Goal: Transaction & Acquisition: Book appointment/travel/reservation

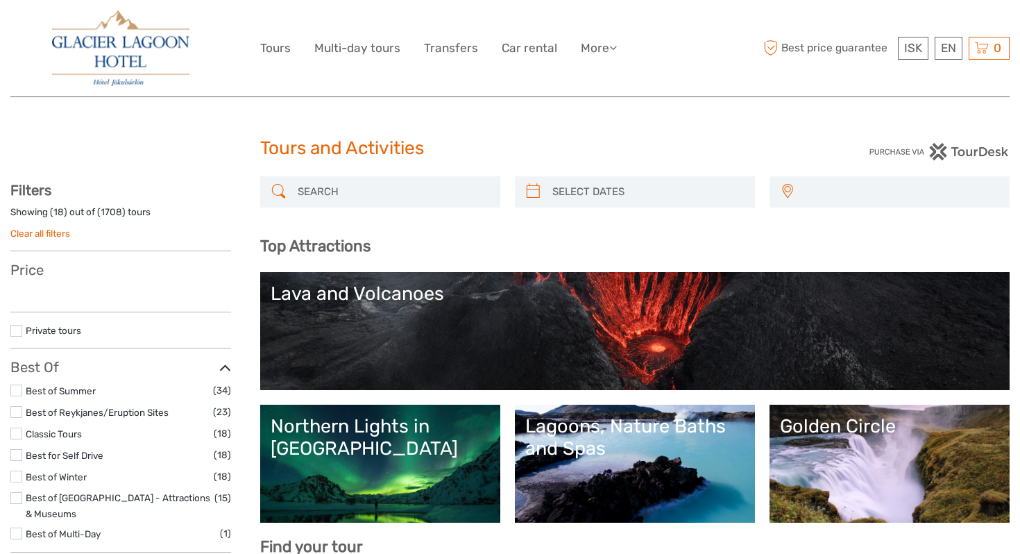
select select
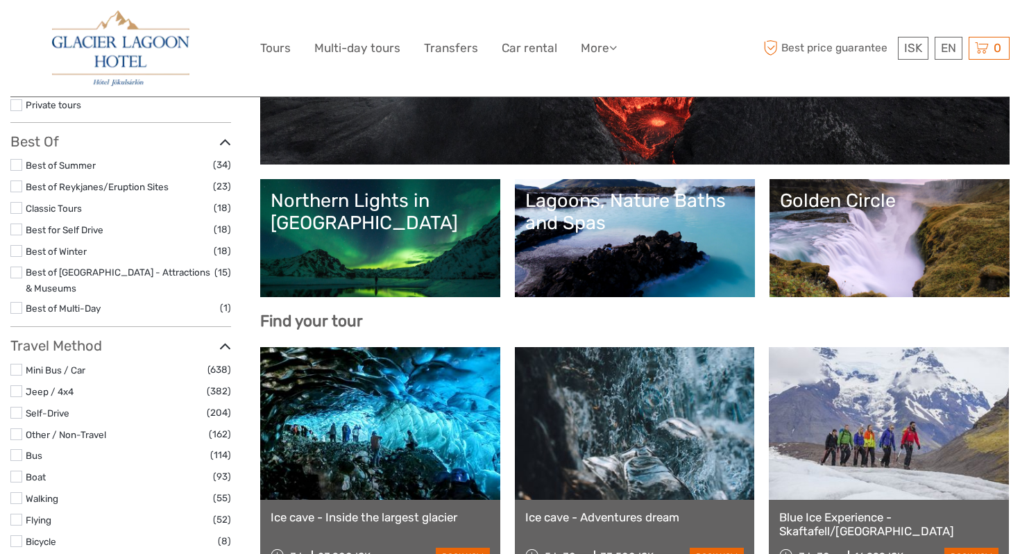
scroll to position [237, 0]
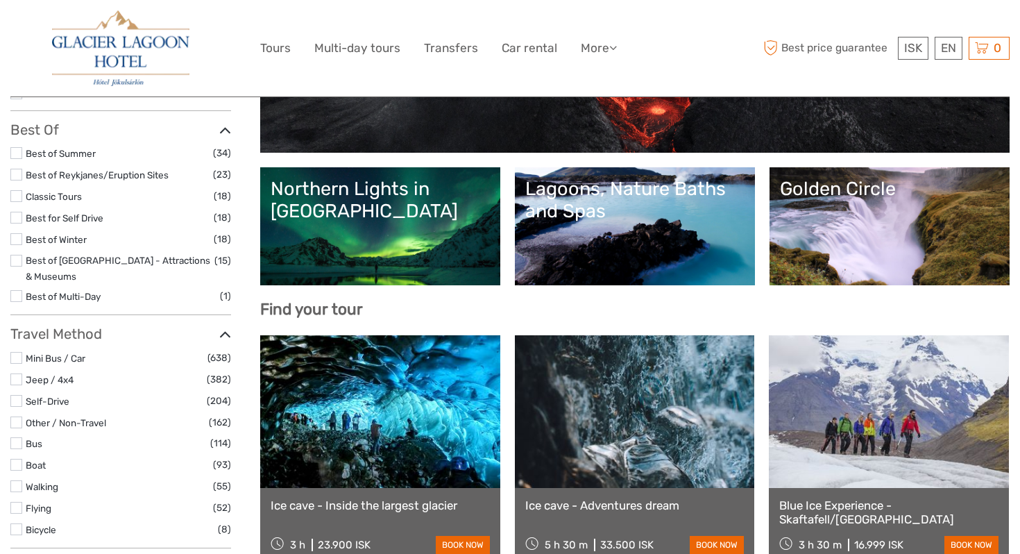
select select
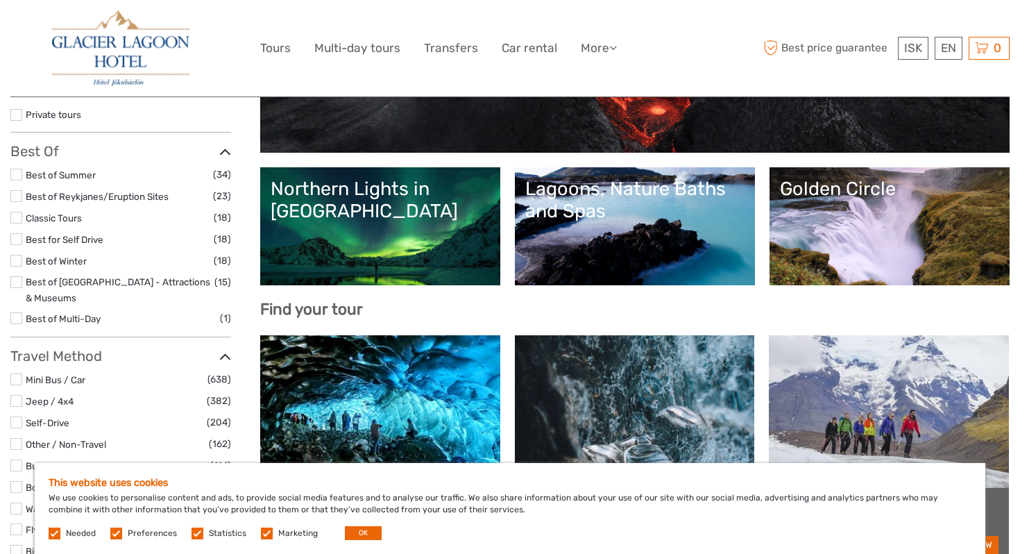
click at [366, 251] on link "Northern Lights in [GEOGRAPHIC_DATA]" at bounding box center [380, 226] width 219 height 97
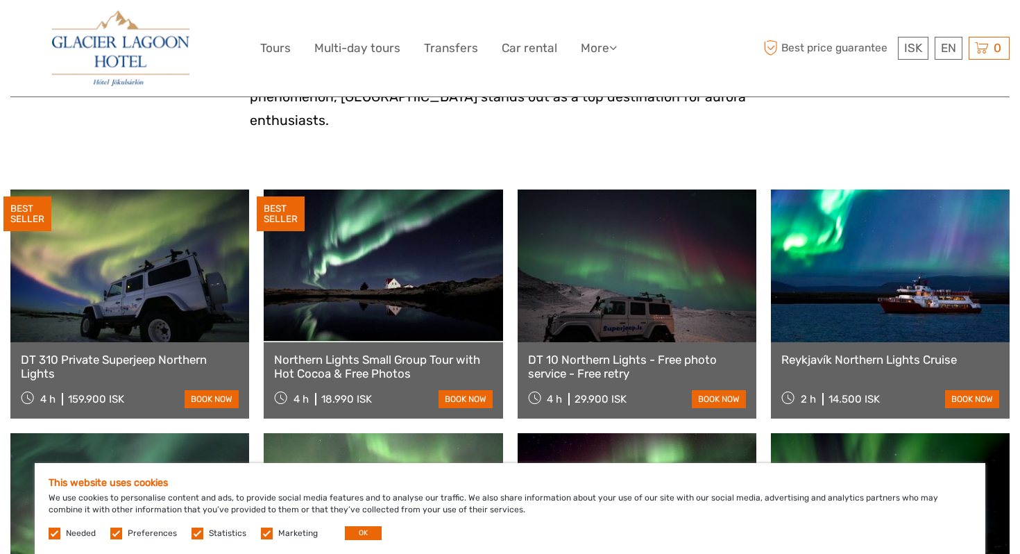
scroll to position [422, 0]
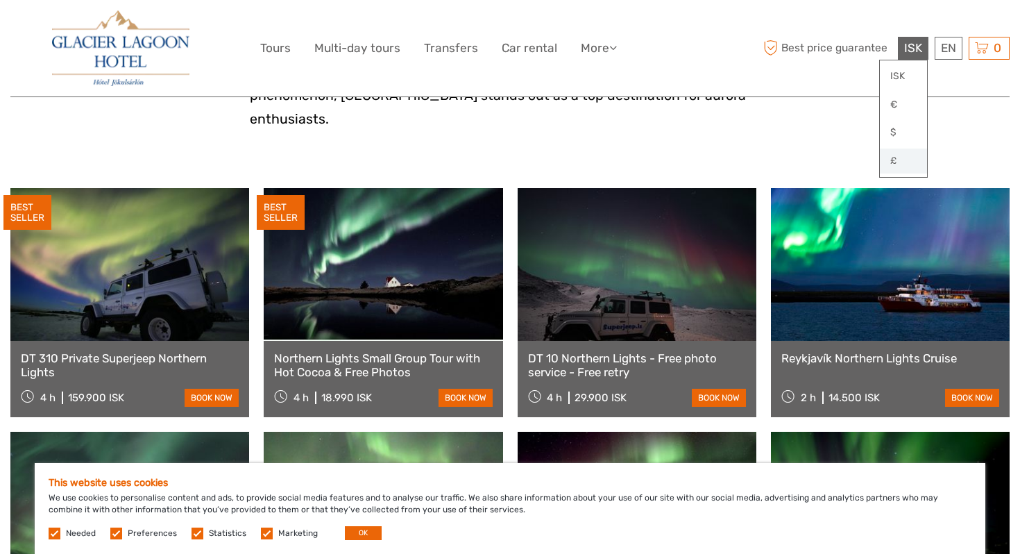
click at [897, 166] on link "£" at bounding box center [903, 160] width 47 height 25
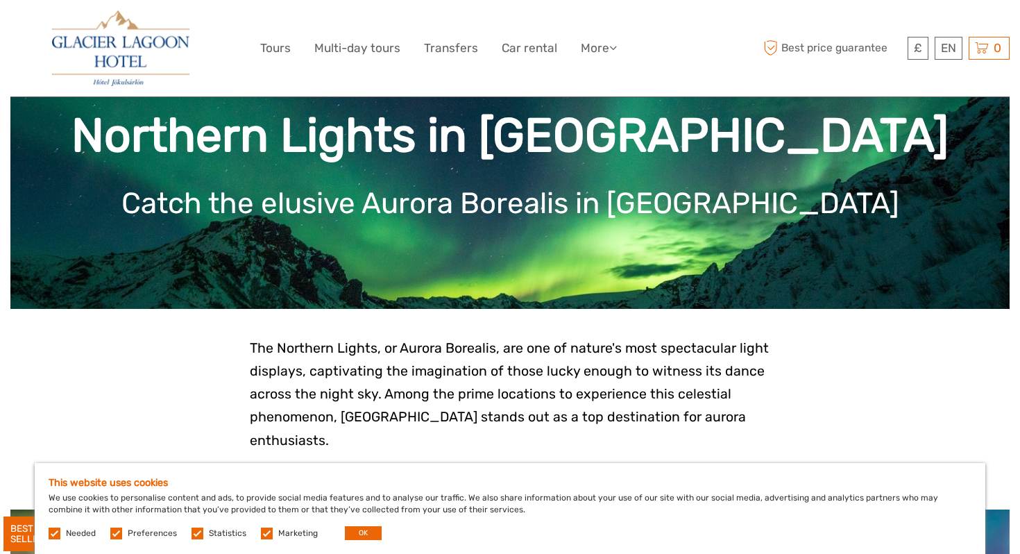
scroll to position [78, 0]
